Goal: Book appointment/travel/reservation

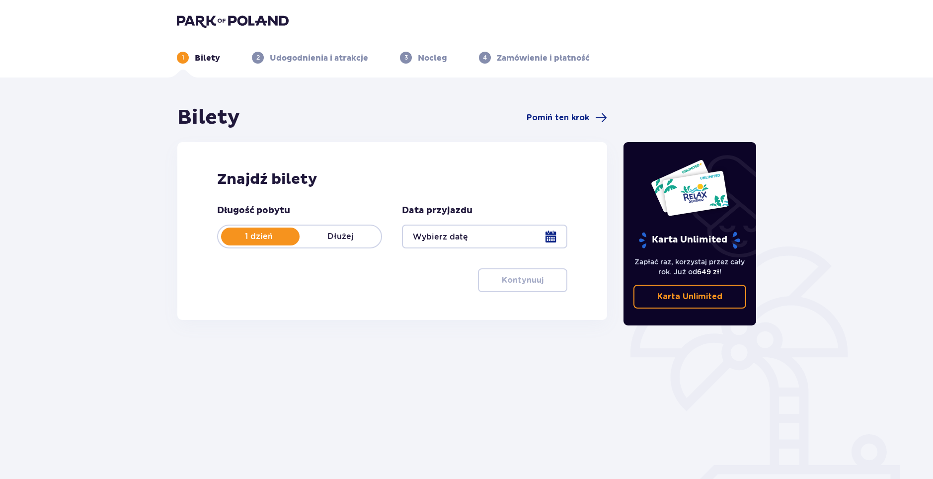
type input "[DATE]"
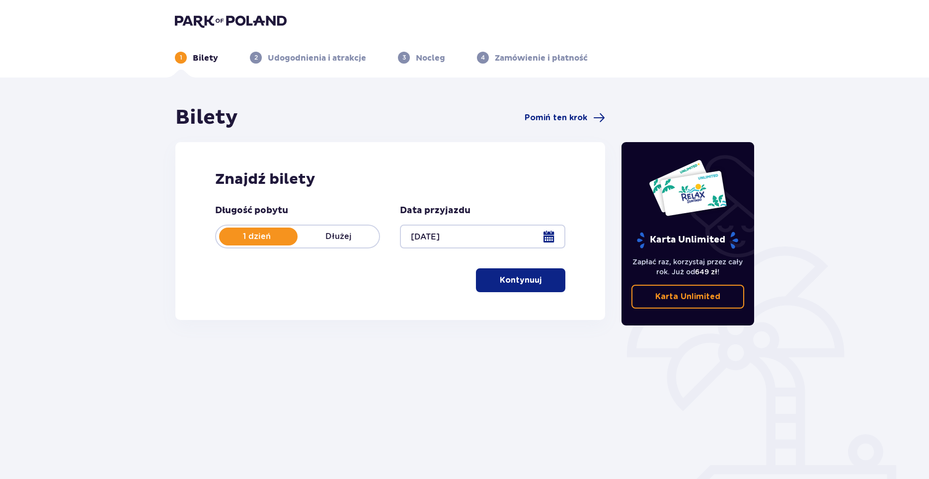
click at [514, 285] on p "Kontynuuj" at bounding box center [521, 280] width 42 height 11
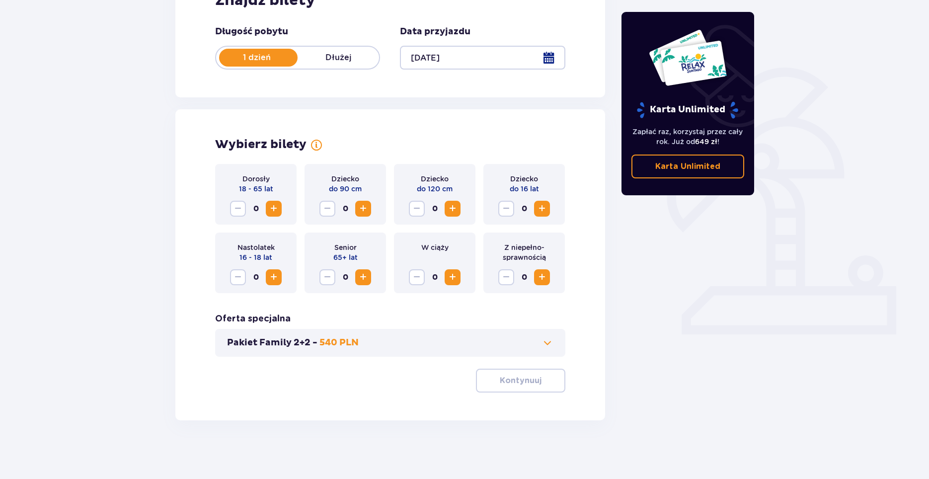
scroll to position [180, 0]
click at [275, 212] on span "Zwiększ" at bounding box center [274, 208] width 12 height 12
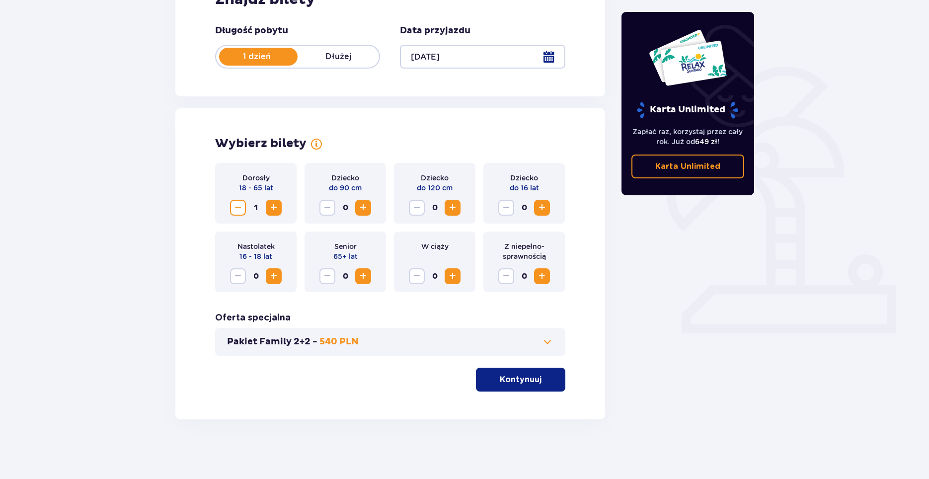
click at [236, 205] on span "Zmniejsz" at bounding box center [238, 208] width 12 height 12
click at [376, 350] on div "Pakiet Family 2+2 - 540 PLN" at bounding box center [390, 342] width 350 height 28
click at [548, 336] on span at bounding box center [548, 342] width 12 height 12
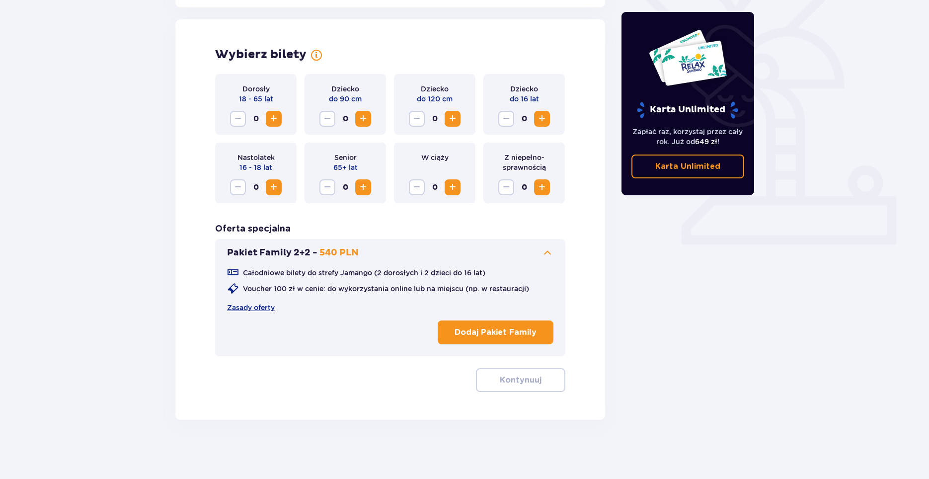
scroll to position [269, 0]
drag, startPoint x: 319, startPoint y: 252, endPoint x: 330, endPoint y: 254, distance: 12.0
click at [330, 254] on p "540 PLN" at bounding box center [339, 252] width 39 height 12
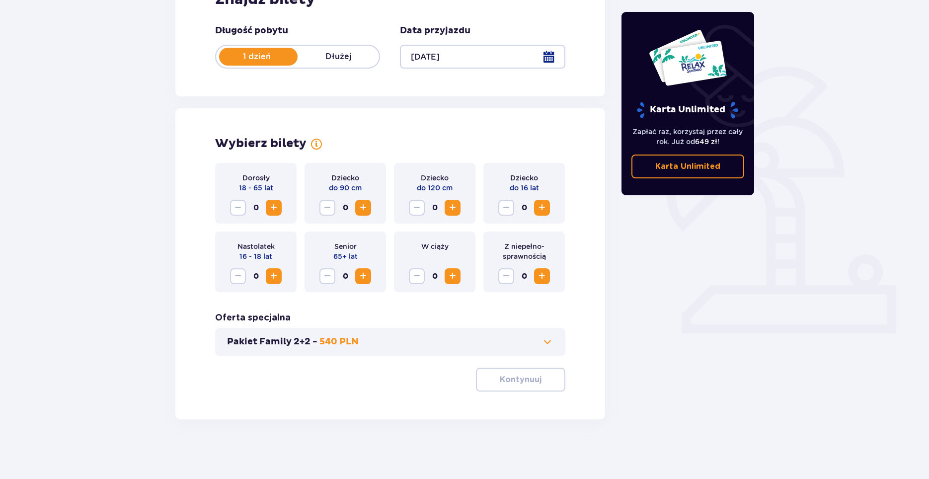
click at [349, 347] on p "540 PLN" at bounding box center [339, 342] width 39 height 12
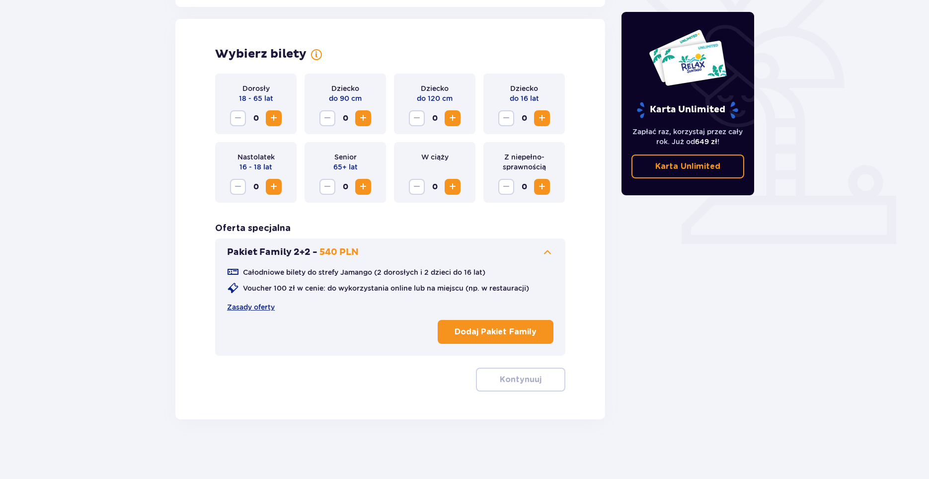
click at [134, 98] on div "Bilety Pomiń ten krok Znajdź bilety Długość pobytu 1 dzień Dłużej Data przyjazd…" at bounding box center [464, 143] width 929 height 671
click at [274, 118] on span "Zwiększ" at bounding box center [274, 118] width 12 height 12
click at [240, 117] on span "Zmniejsz" at bounding box center [238, 118] width 12 height 12
click at [276, 187] on span "Zwiększ" at bounding box center [274, 187] width 12 height 12
click at [236, 185] on span "Zmniejsz" at bounding box center [238, 187] width 12 height 12
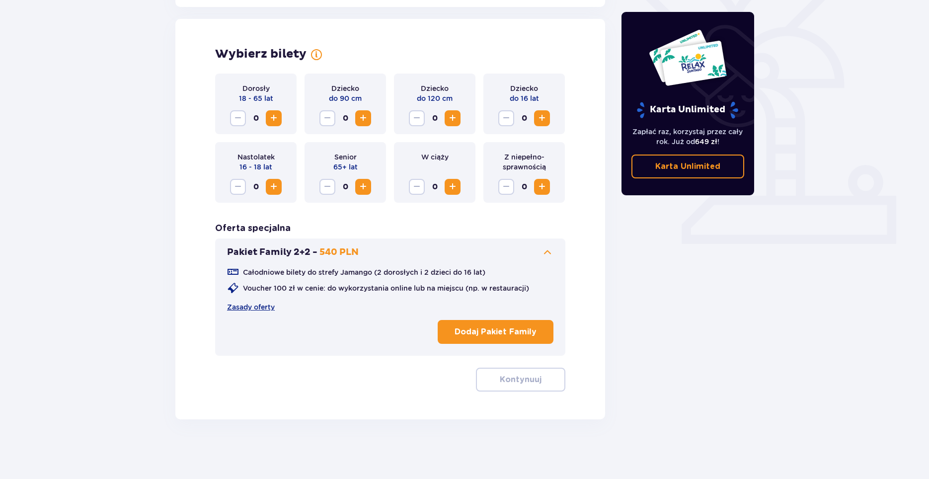
click at [269, 189] on span "Zwiększ" at bounding box center [274, 187] width 12 height 12
click at [540, 382] on span "button" at bounding box center [544, 380] width 12 height 12
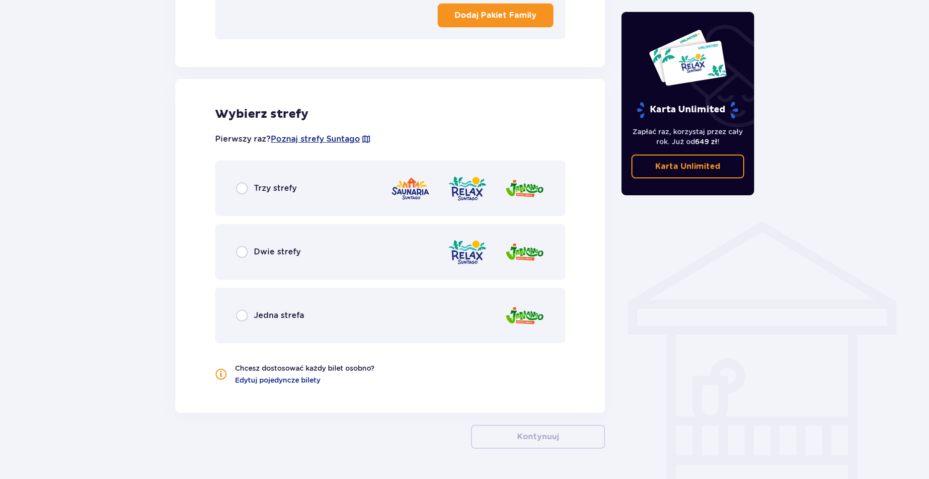
scroll to position [615, 0]
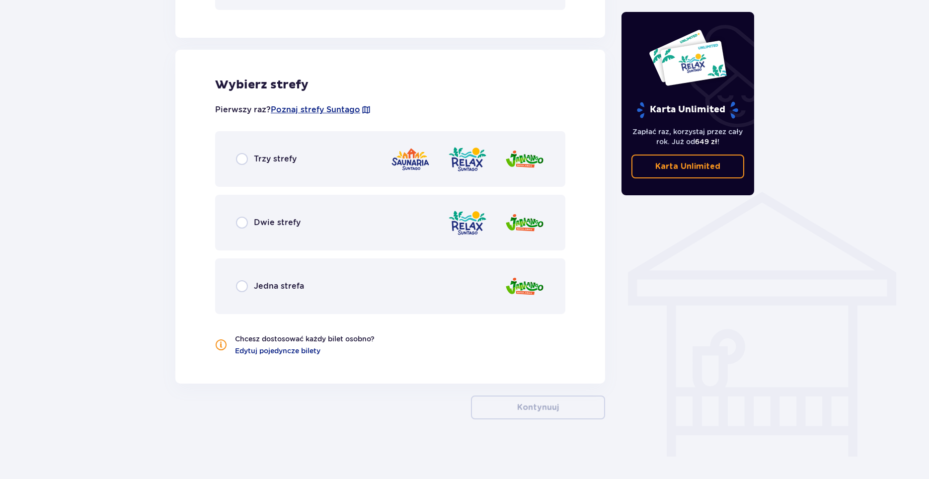
click at [267, 289] on span "Jedna strefa" at bounding box center [279, 286] width 50 height 11
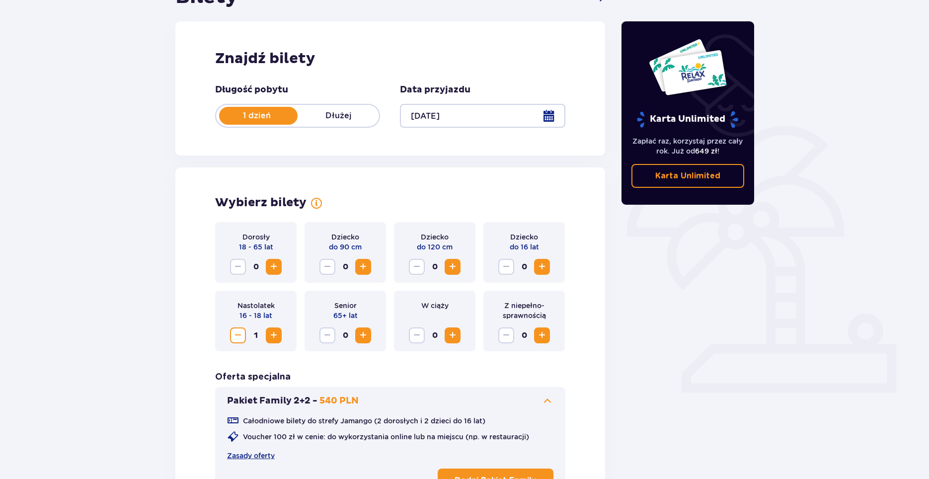
scroll to position [94, 0]
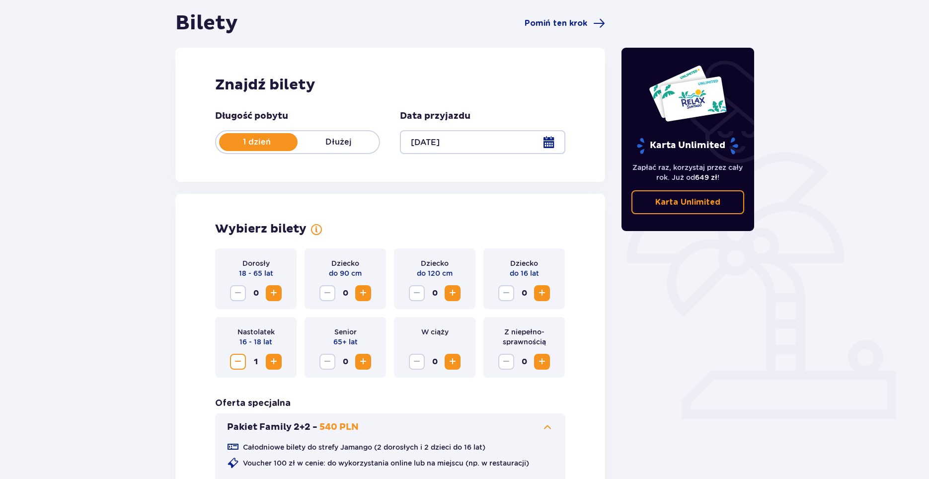
click at [239, 365] on span "Zmniejsz" at bounding box center [238, 362] width 12 height 12
click at [277, 293] on span "Zwiększ" at bounding box center [274, 293] width 12 height 12
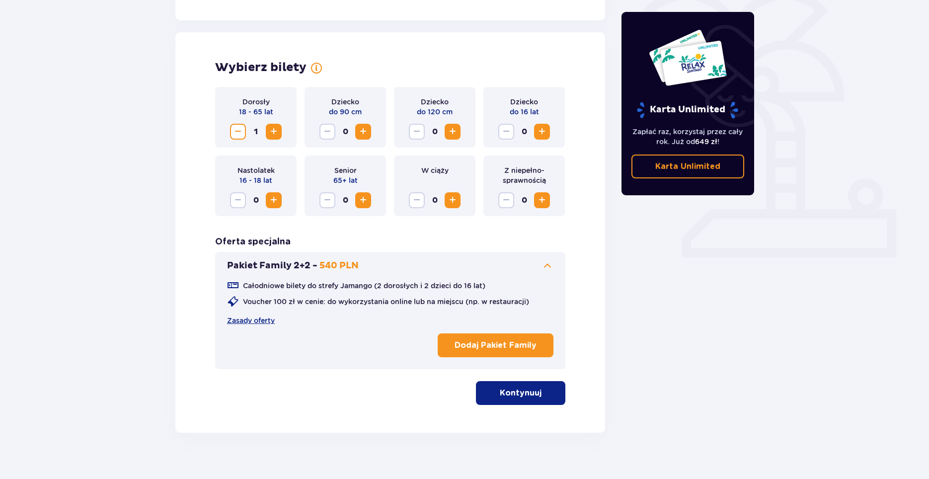
scroll to position [269, 0]
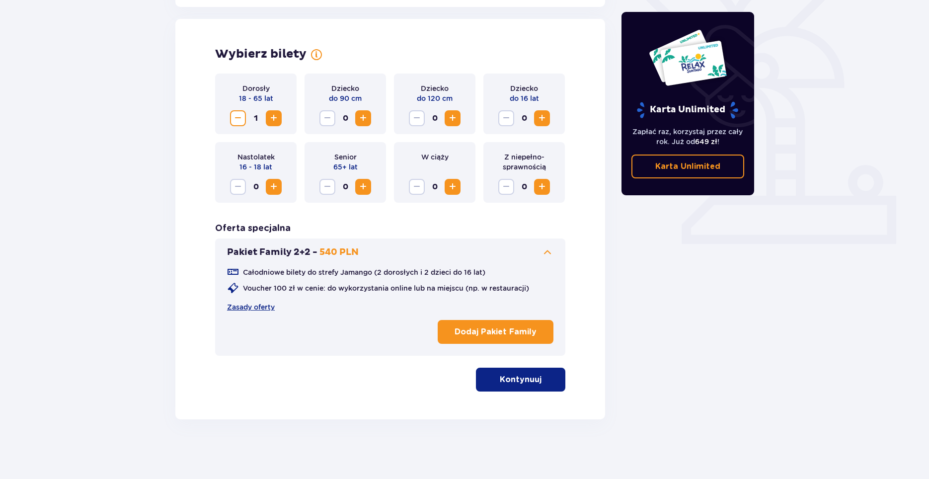
click at [500, 377] on p "Kontynuuj" at bounding box center [521, 379] width 42 height 11
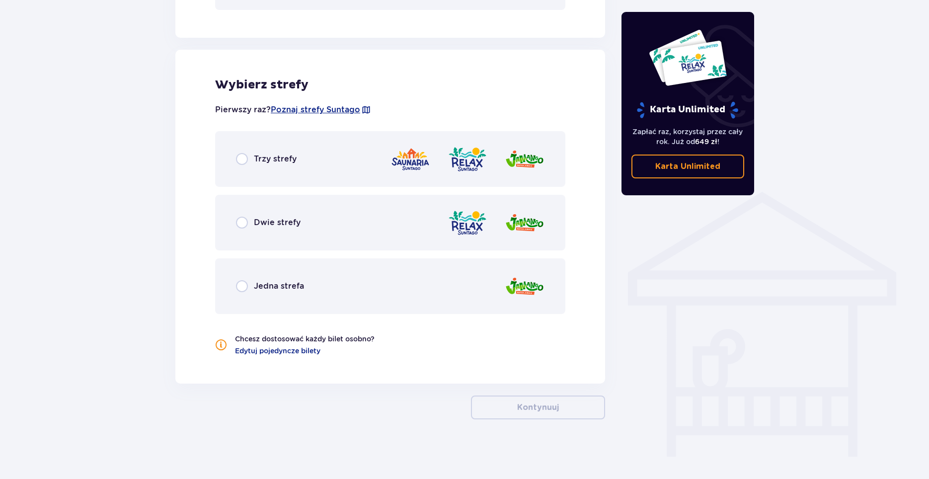
click at [302, 275] on div "Jedna strefa" at bounding box center [390, 286] width 350 height 56
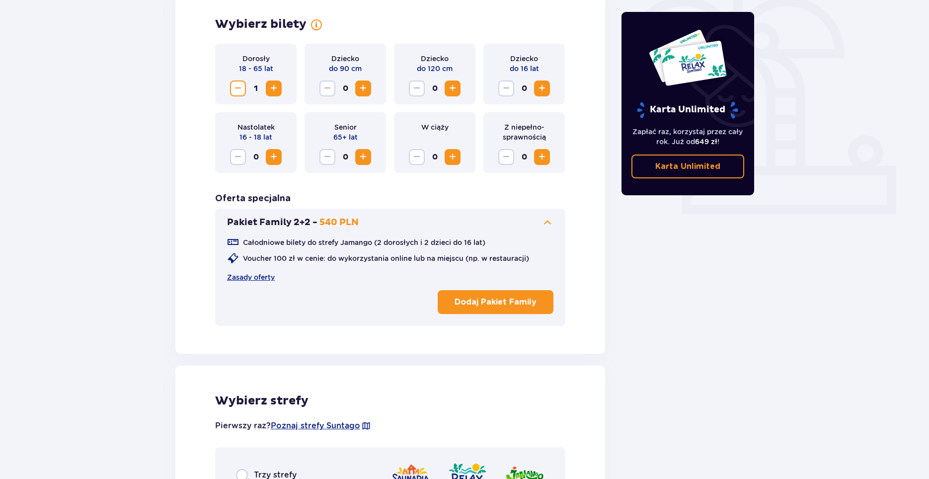
scroll to position [447, 0]
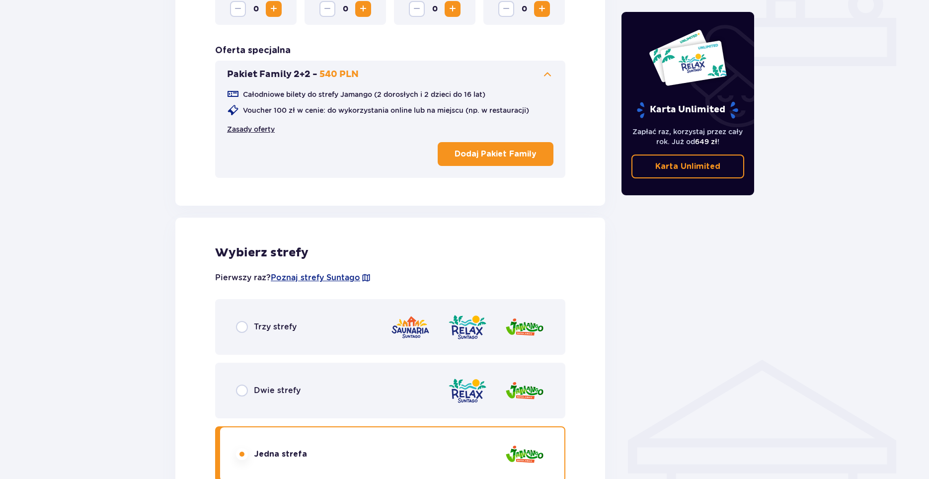
click at [263, 131] on link "Zasady oferty" at bounding box center [251, 129] width 48 height 10
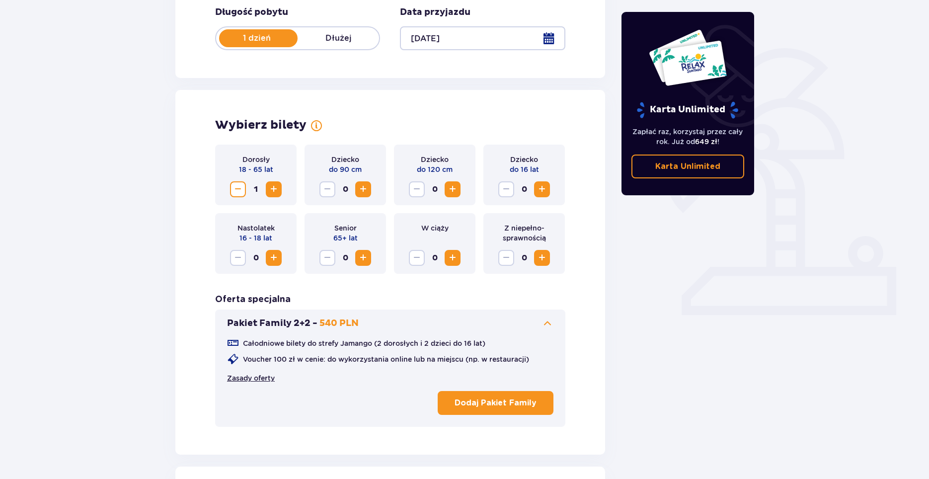
scroll to position [199, 0]
click at [235, 193] on span "Zmniejsz" at bounding box center [238, 189] width 12 height 12
click at [281, 192] on button "Zwiększ" at bounding box center [274, 189] width 16 height 16
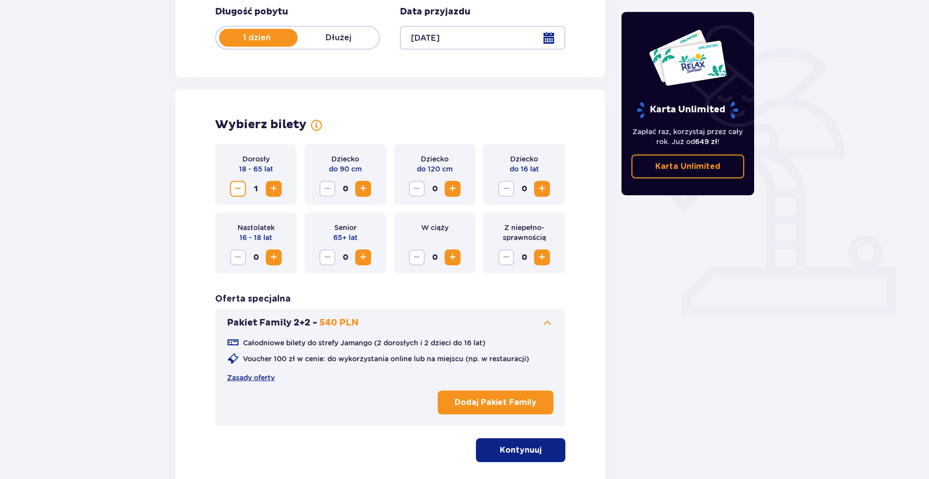
click at [248, 192] on span "1" at bounding box center [256, 189] width 16 height 16
click at [239, 183] on span "Zmniejsz" at bounding box center [238, 189] width 12 height 12
click at [468, 392] on button "Dodaj Pakiet Family" at bounding box center [496, 403] width 116 height 24
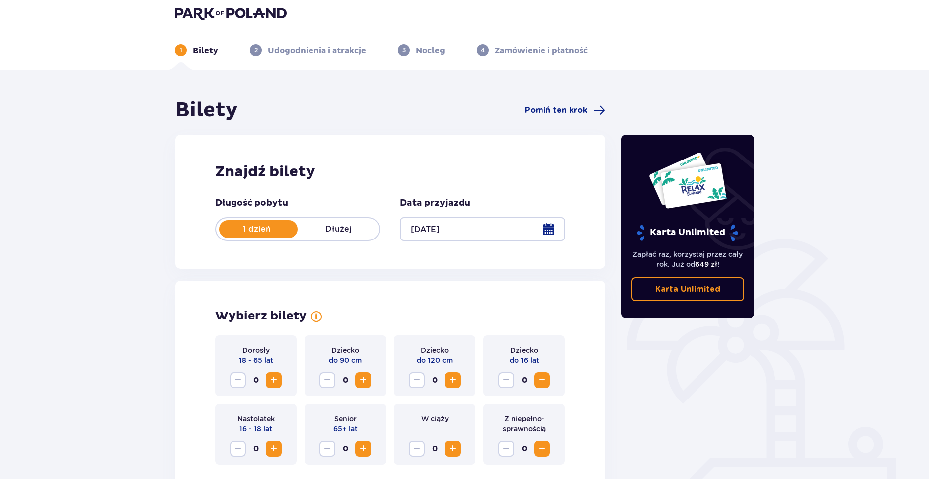
scroll to position [0, 0]
